Goal: Task Accomplishment & Management: Use online tool/utility

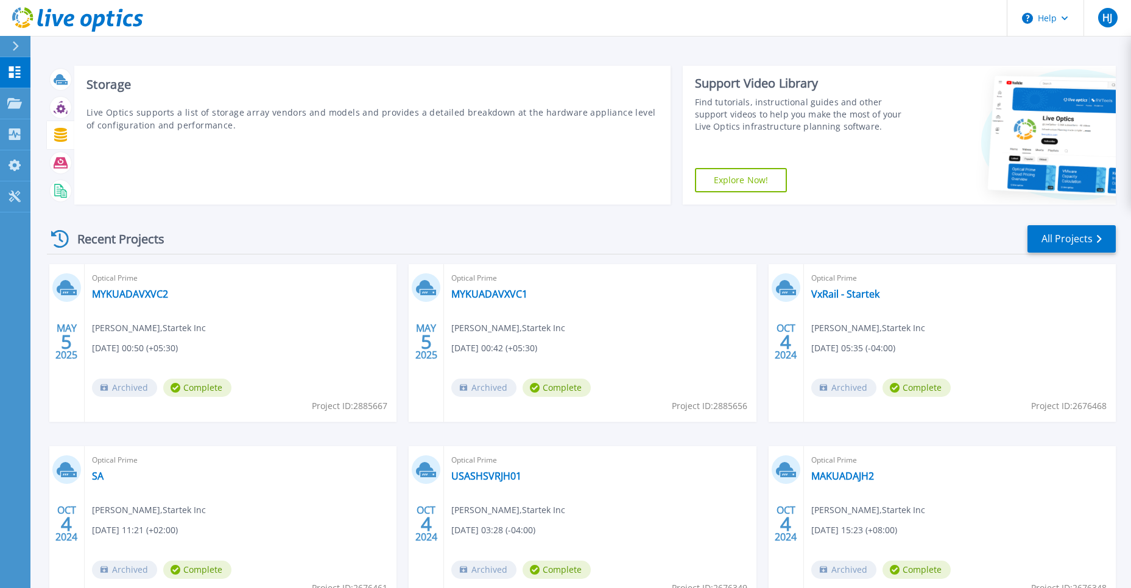
click at [157, 127] on p "Live Optics supports a list of storage array vendors and models and provides a …" at bounding box center [372, 119] width 572 height 26
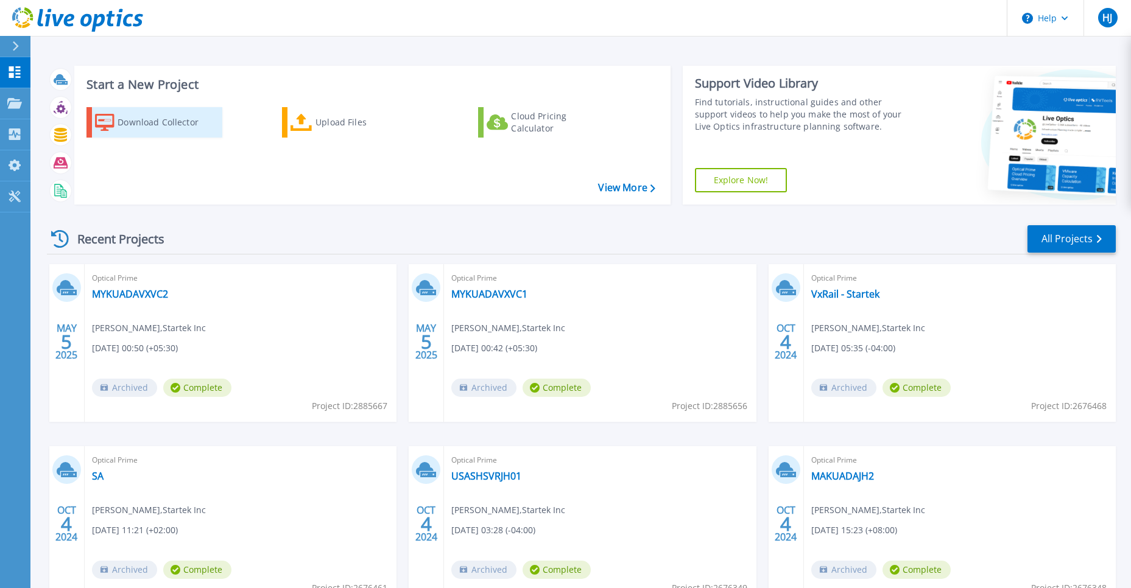
click at [124, 124] on div "Download Collector" at bounding box center [166, 122] width 97 height 24
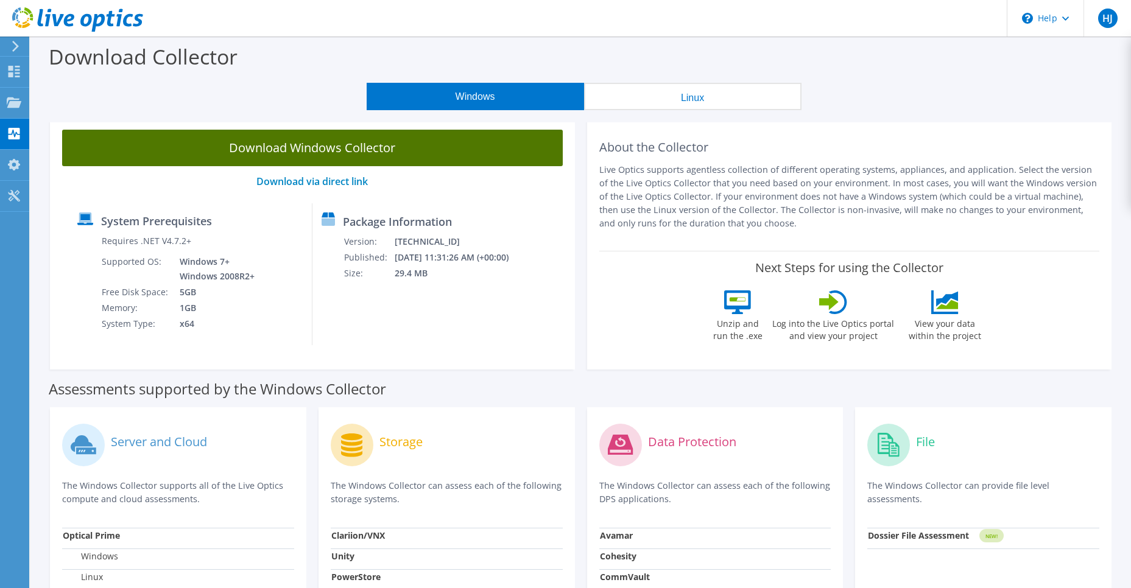
click at [335, 154] on link "Download Windows Collector" at bounding box center [312, 148] width 500 height 37
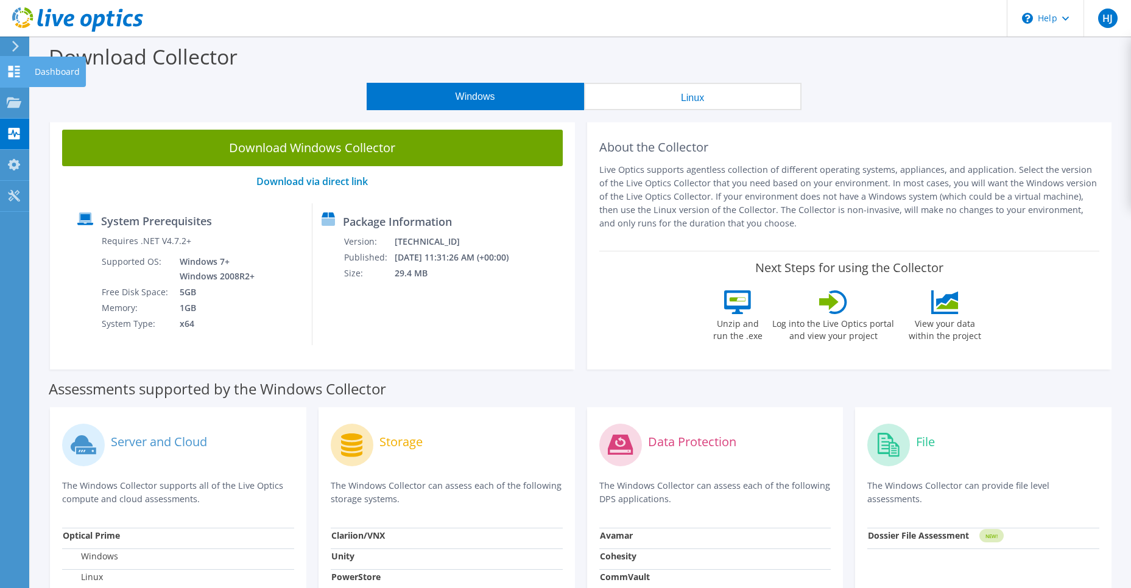
click at [13, 70] on use at bounding box center [15, 72] width 12 height 12
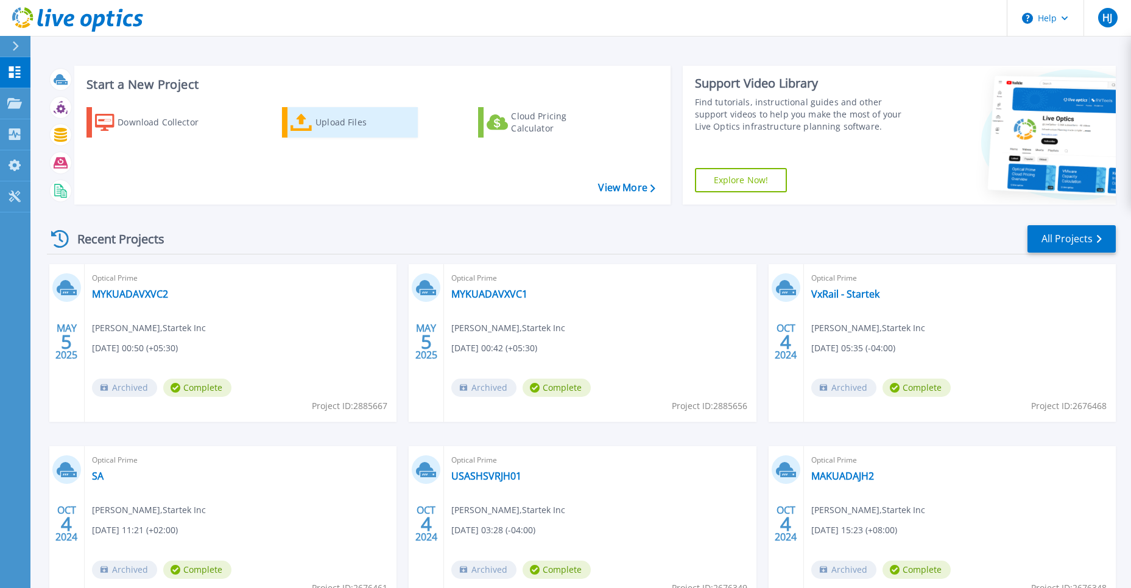
click at [313, 123] on link "Upload Files" at bounding box center [350, 122] width 136 height 30
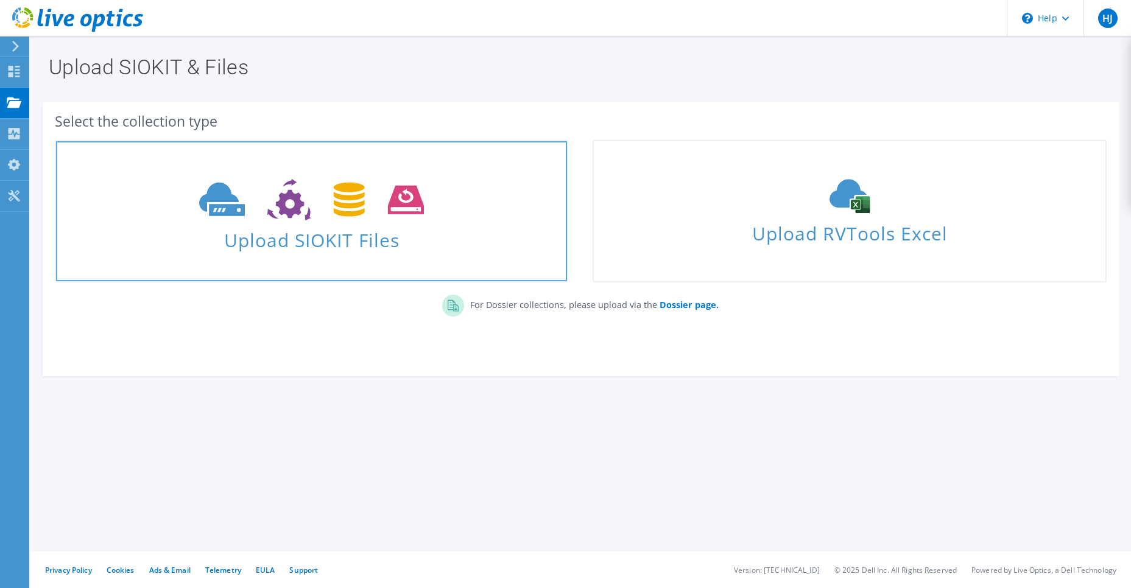
click at [300, 239] on span "Upload SIOKIT Files" at bounding box center [311, 236] width 511 height 26
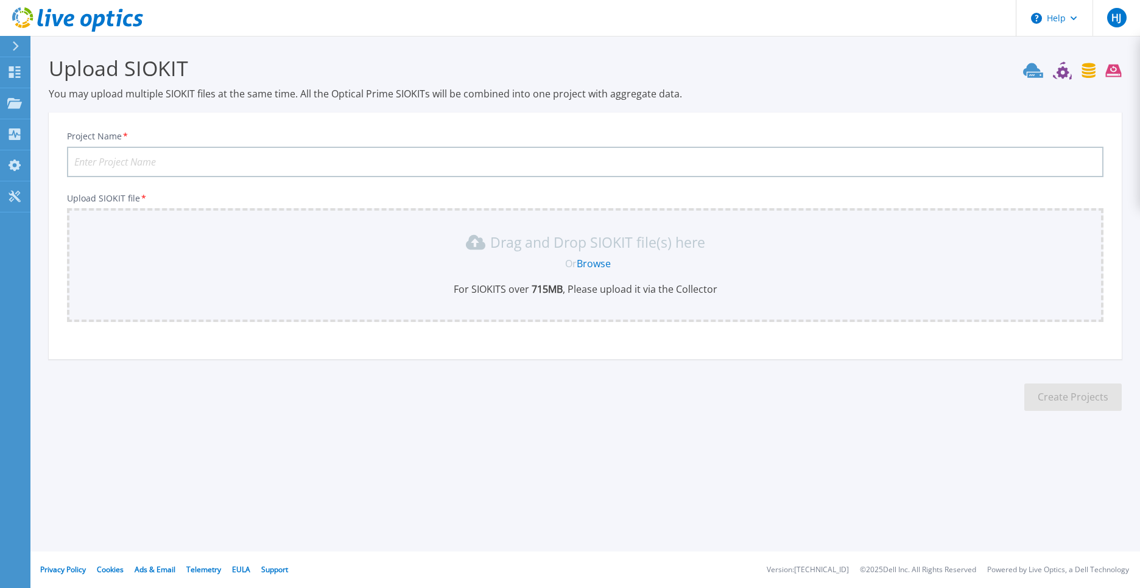
click at [88, 158] on input "Project Name *" at bounding box center [585, 162] width 1036 height 30
drag, startPoint x: 150, startPoint y: 165, endPoint x: 69, endPoint y: 162, distance: 80.4
click at [69, 162] on input "MYDPSCCM01" at bounding box center [585, 162] width 1036 height 30
click at [158, 157] on input "MYDPSCCM01" at bounding box center [585, 162] width 1036 height 30
drag, startPoint x: 157, startPoint y: 158, endPoint x: 49, endPoint y: 157, distance: 107.8
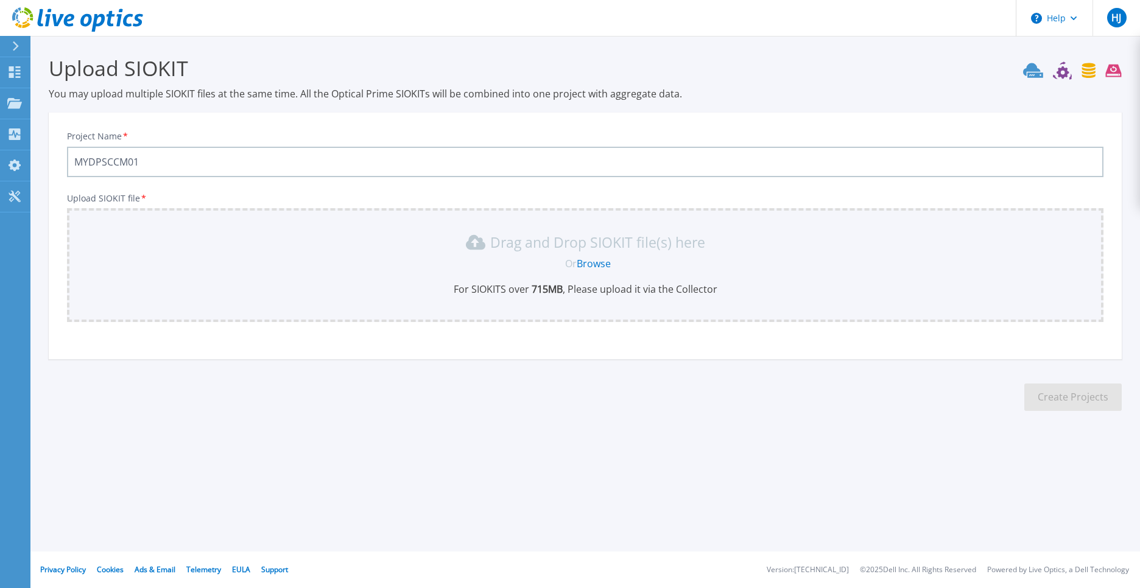
click at [49, 157] on div "Project Name * MYDPSCCM01 Upload SIOKIT file * Drag and Drop SIOKIT file(s) her…" at bounding box center [585, 240] width 1073 height 239
type input "Malaysia HyperV"
click at [546, 291] on b "715 MB" at bounding box center [545, 289] width 33 height 13
click at [595, 260] on link "Browse" at bounding box center [594, 263] width 34 height 13
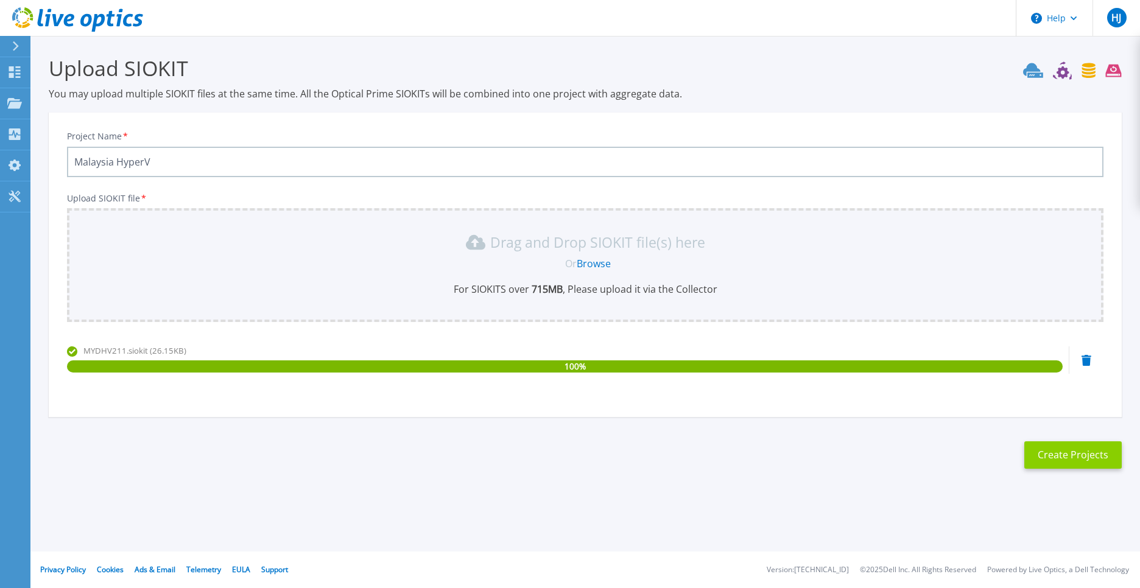
click at [1028, 460] on button "Create Projects" at bounding box center [1072, 454] width 97 height 27
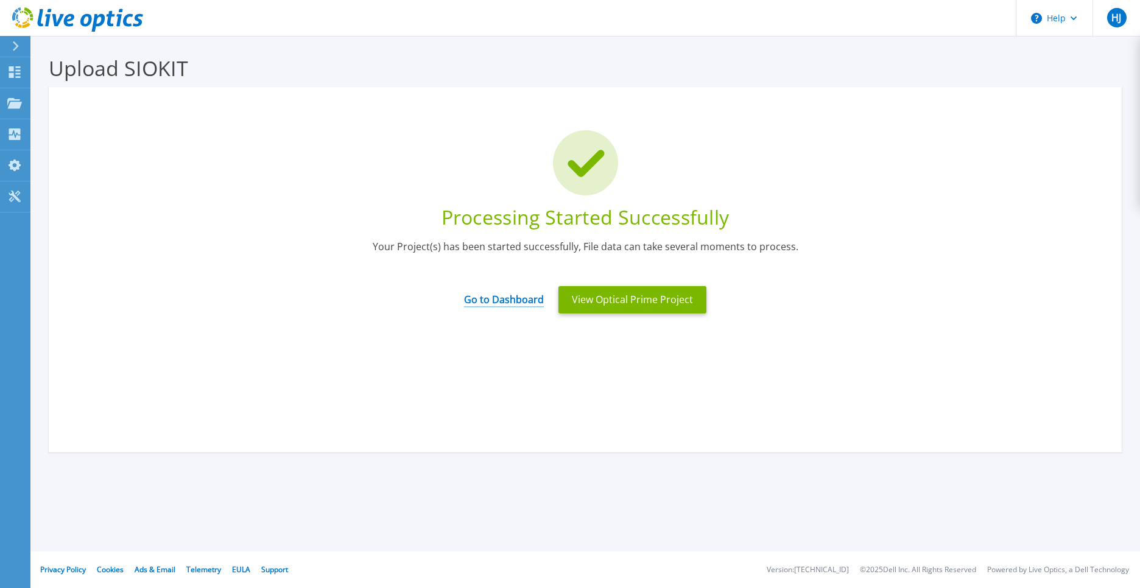
click at [521, 303] on link "Go to Dashboard" at bounding box center [504, 296] width 80 height 24
